Goal: Task Accomplishment & Management: Manage account settings

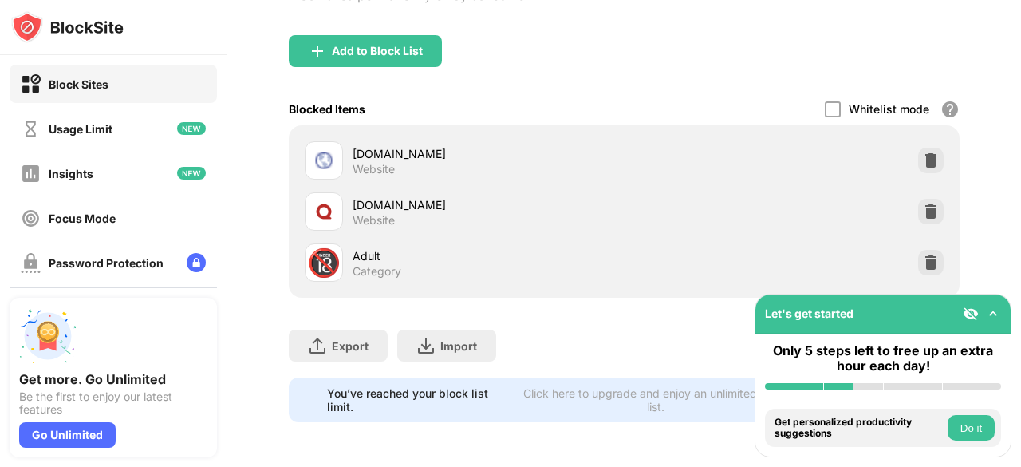
scroll to position [225, 0]
click at [923, 152] on img at bounding box center [931, 160] width 16 height 16
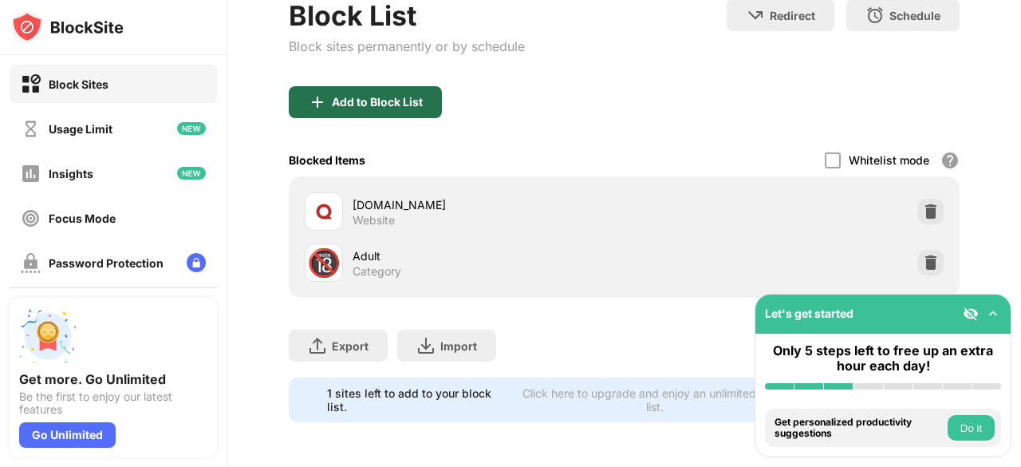
click at [402, 96] on div "Add to Block List" at bounding box center [377, 102] width 91 height 13
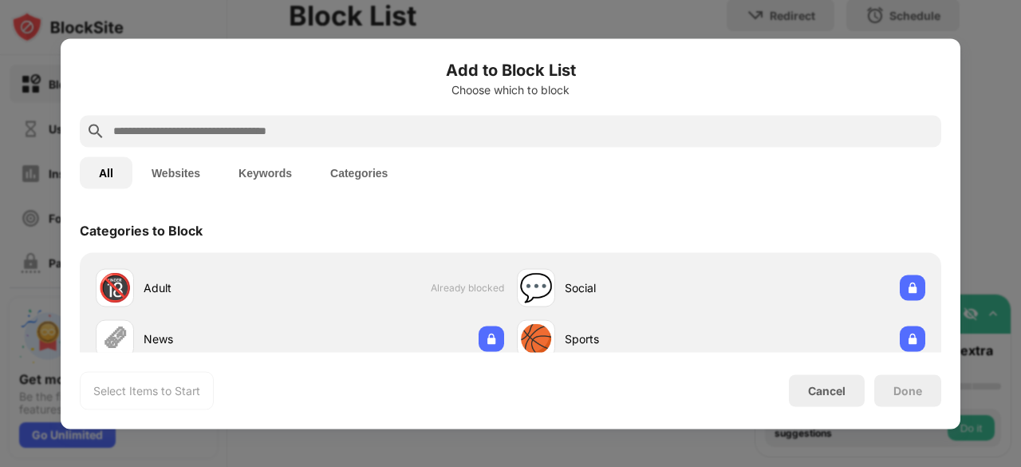
click at [364, 128] on input "text" at bounding box center [523, 130] width 823 height 19
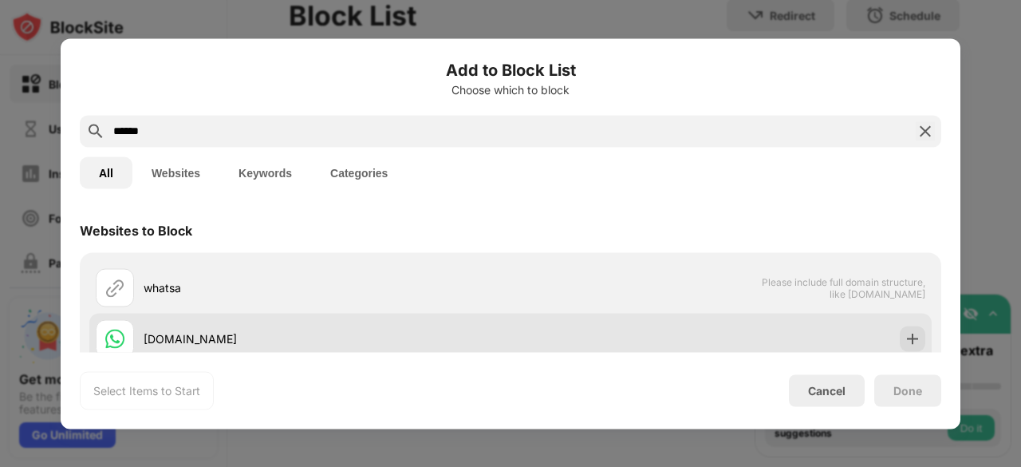
type input "******"
click at [756, 327] on div "[DOMAIN_NAME]" at bounding box center [510, 338] width 843 height 51
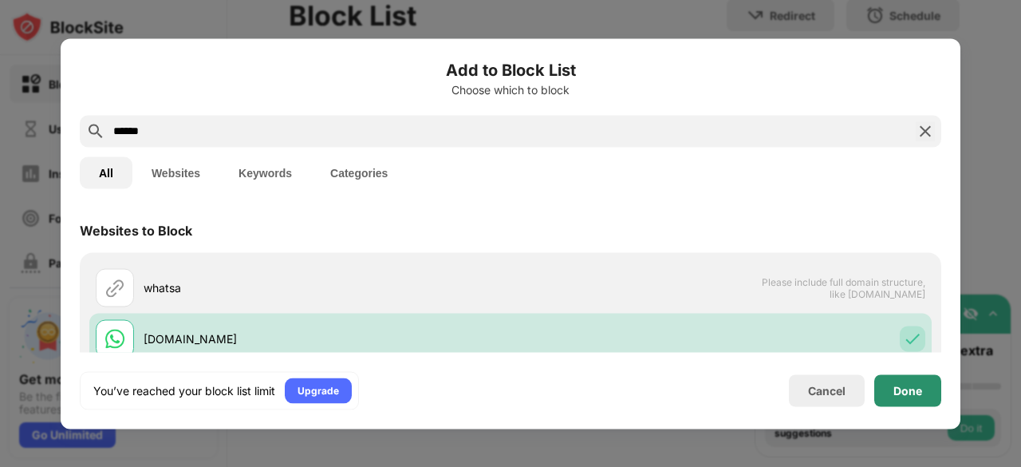
click at [926, 393] on div "Done" at bounding box center [908, 390] width 67 height 32
